Goal: Check status: Check status

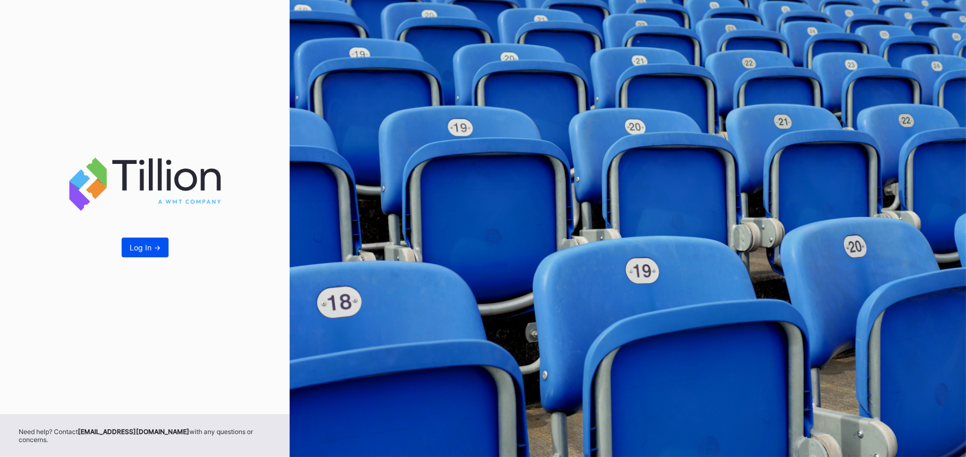
click at [147, 252] on div "Log In ->" at bounding box center [145, 247] width 31 height 9
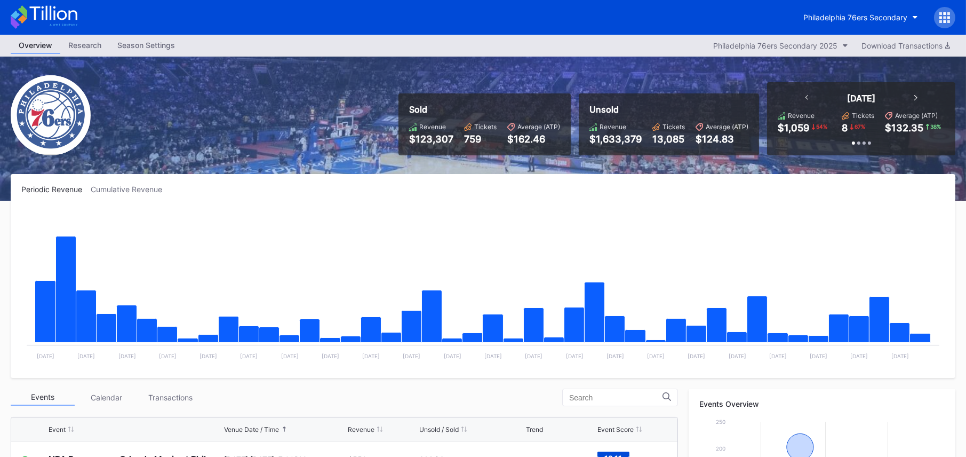
click at [943, 24] on div at bounding box center [944, 17] width 21 height 21
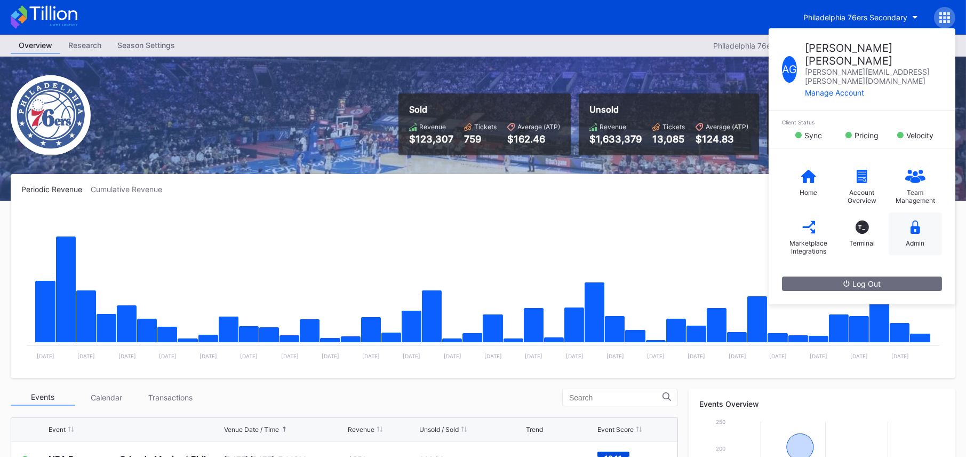
click at [920, 212] on div "Admin" at bounding box center [915, 233] width 53 height 43
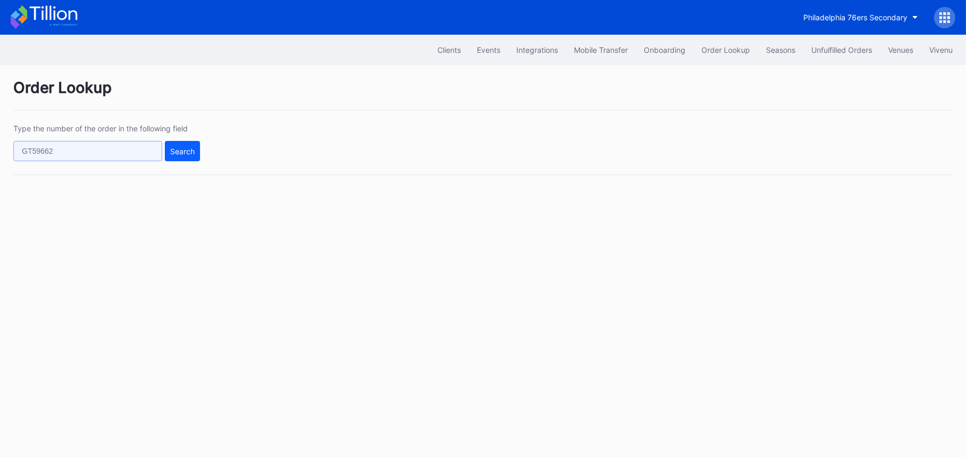
click at [67, 143] on input "text" at bounding box center [87, 151] width 149 height 20
paste input "619226649"
type input "619226649"
click at [172, 148] on div "Search" at bounding box center [182, 151] width 25 height 9
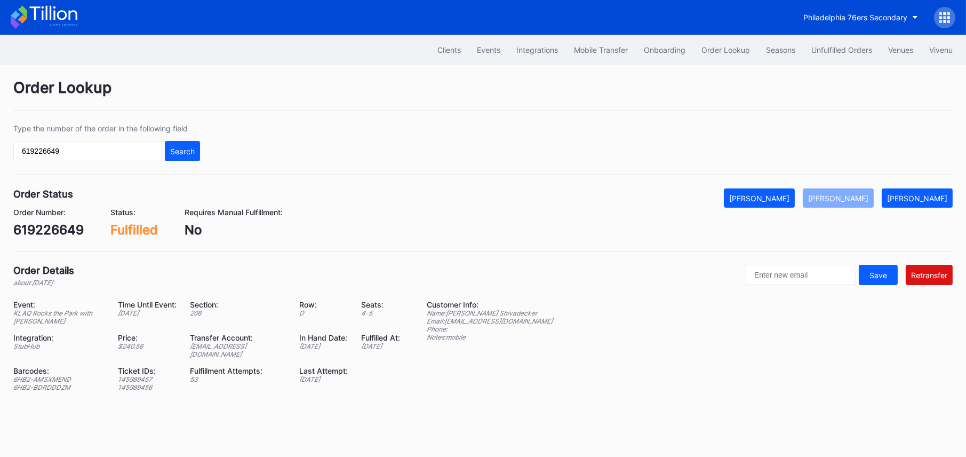
click at [125, 227] on div "Fulfilled" at bounding box center [133, 229] width 47 height 15
click at [166, 241] on div "Order Status Mark Cancelled [PERSON_NAME] [PERSON_NAME] Order Number: 619226649…" at bounding box center [482, 219] width 939 height 63
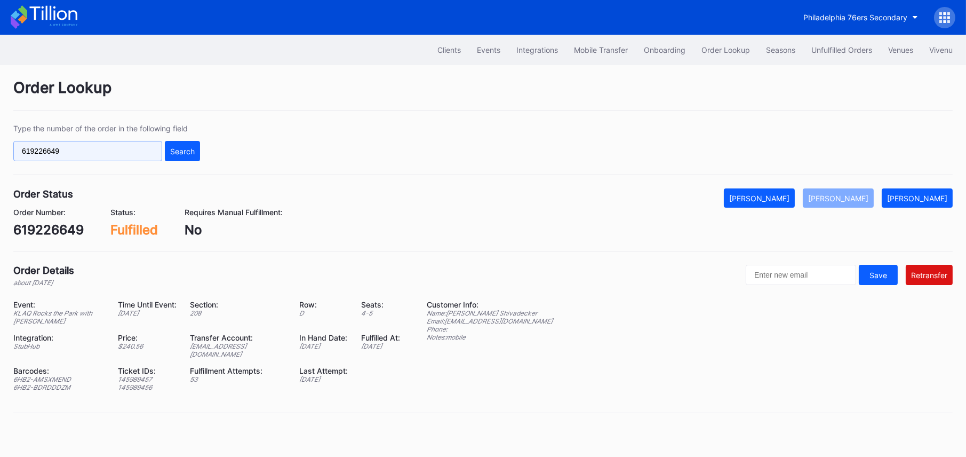
click at [89, 156] on input "619226649" at bounding box center [87, 151] width 149 height 20
click at [83, 192] on div "Order Status Mark Cancelled [PERSON_NAME] [PERSON_NAME]" at bounding box center [482, 197] width 939 height 19
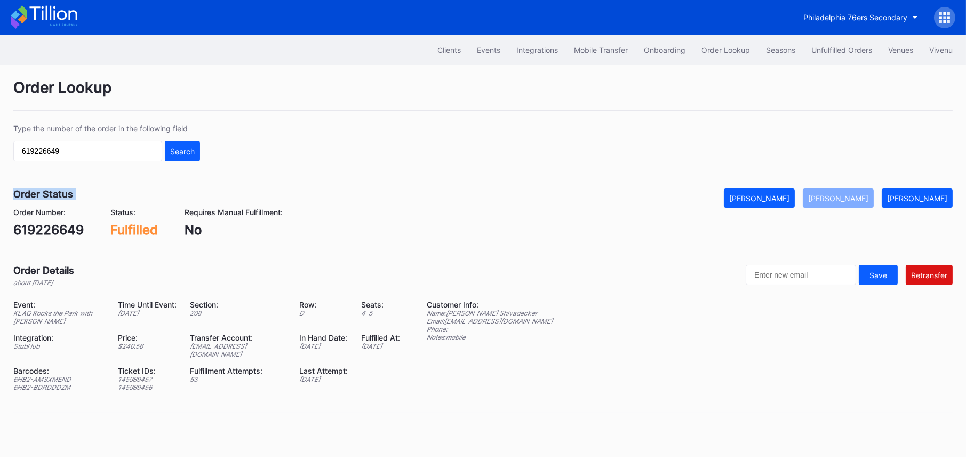
click at [83, 192] on div "Order Status Mark Cancelled [PERSON_NAME] [PERSON_NAME]" at bounding box center [482, 197] width 939 height 19
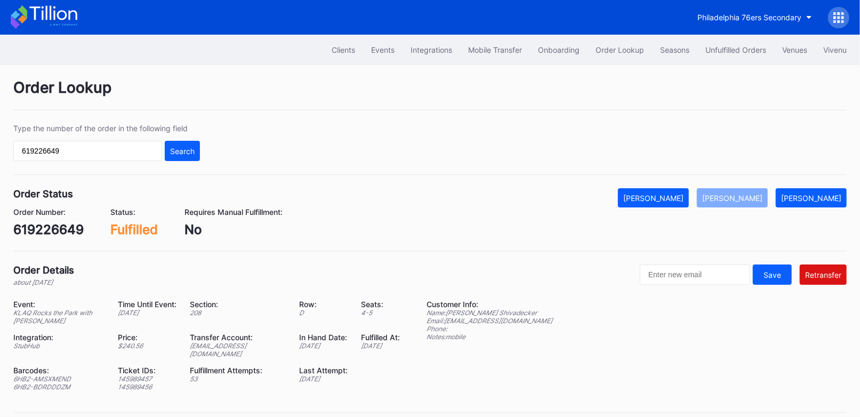
click at [149, 96] on div "Order Lookup" at bounding box center [430, 94] width 834 height 32
click at [149, 95] on div "Order Lookup" at bounding box center [430, 94] width 834 height 32
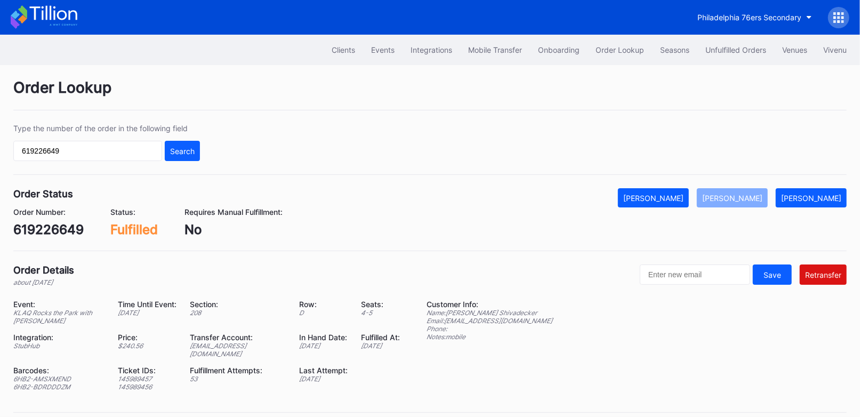
click at [58, 18] on icon at bounding box center [52, 13] width 47 height 14
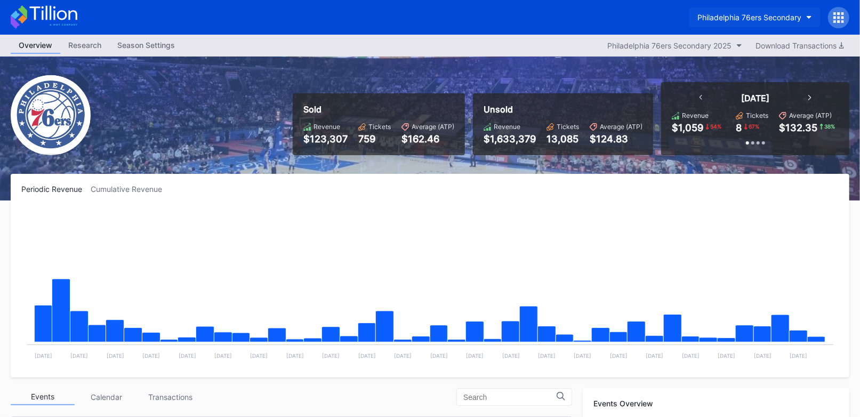
click at [764, 25] on button "Philadelphia 76ers Secondary" at bounding box center [755, 17] width 131 height 20
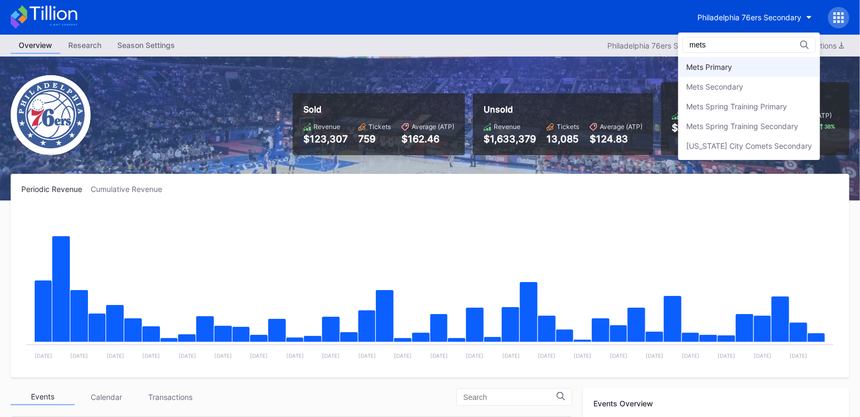
type input "mets"
click at [694, 72] on div "Mets Primary" at bounding box center [750, 67] width 142 height 20
